Goal: Information Seeking & Learning: Find specific page/section

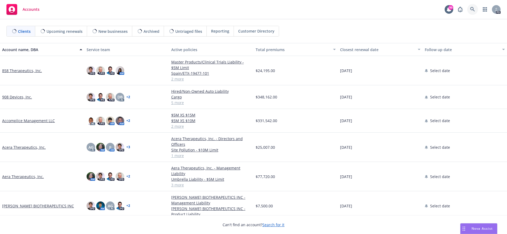
click at [471, 8] on icon at bounding box center [472, 9] width 5 height 5
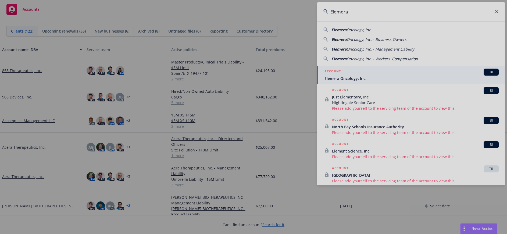
type input "Elemera"
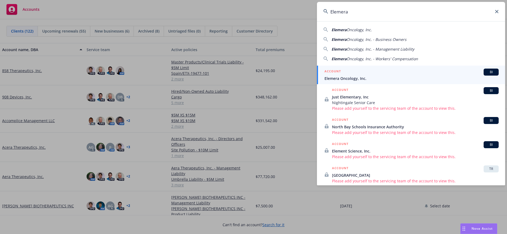
click at [336, 74] on h5 "ACCOUNT" at bounding box center [332, 72] width 16 height 6
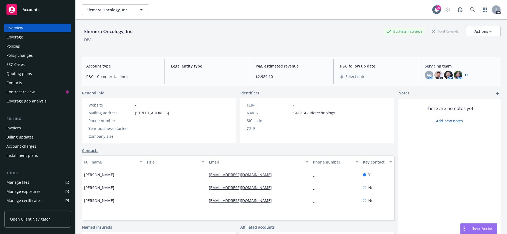
click at [17, 46] on div "Policies" at bounding box center [12, 46] width 13 height 9
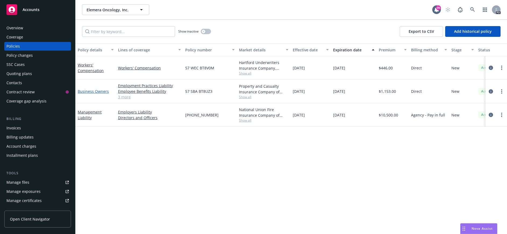
click at [94, 91] on link "Business Owners" at bounding box center [93, 91] width 31 height 5
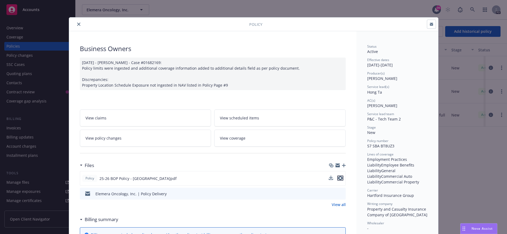
click at [338, 177] on icon "preview file" at bounding box center [340, 178] width 5 height 4
